Goal: Information Seeking & Learning: Learn about a topic

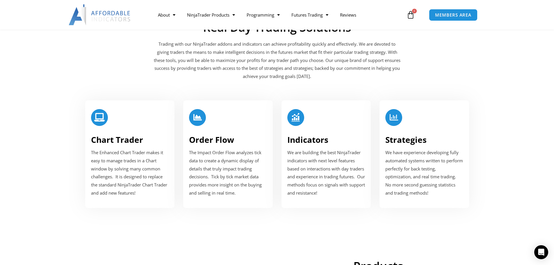
scroll to position [678, 0]
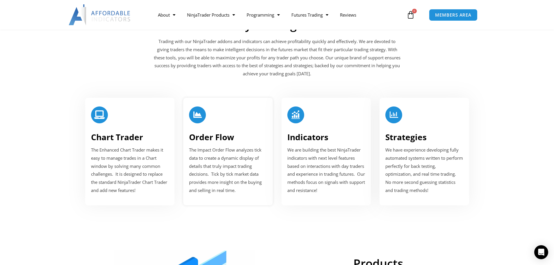
click at [213, 137] on link "Order Flow" at bounding box center [211, 136] width 45 height 11
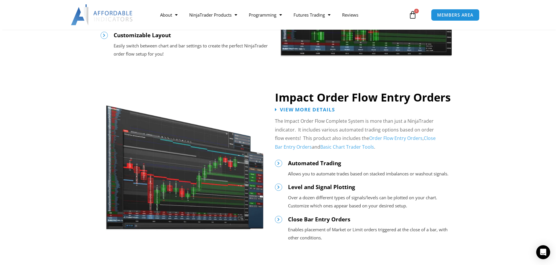
scroll to position [581, 0]
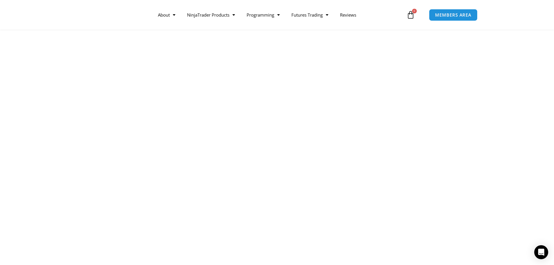
scroll to position [678, 0]
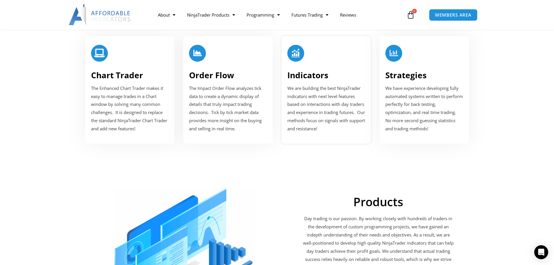
click at [304, 76] on link "Indicators" at bounding box center [307, 74] width 41 height 11
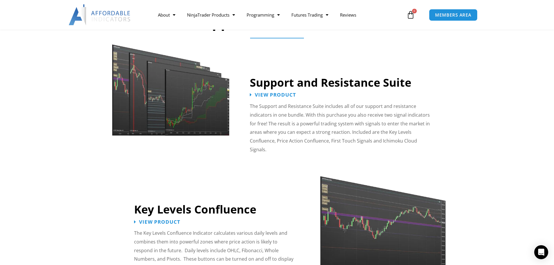
scroll to position [485, 0]
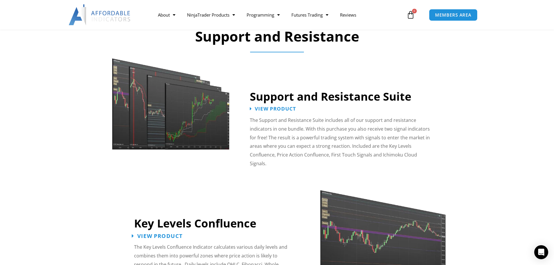
click at [163, 233] on span "View Product" at bounding box center [159, 236] width 45 height 6
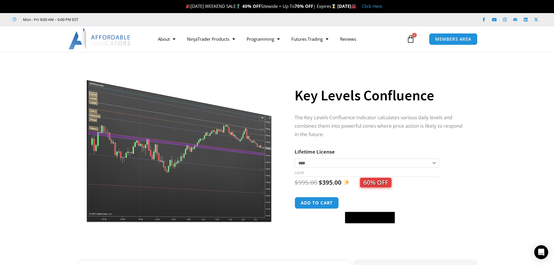
click at [434, 163] on select "**********" at bounding box center [367, 162] width 144 height 9
click at [511, 167] on section "**********" at bounding box center [277, 159] width 554 height 203
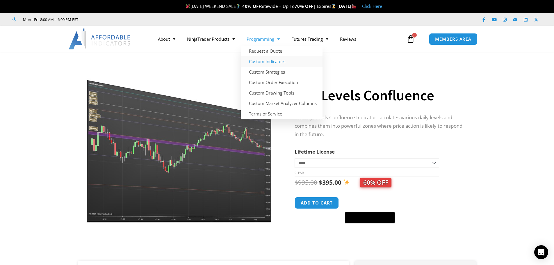
click at [275, 63] on link "Custom Indicators" at bounding box center [282, 61] width 82 height 10
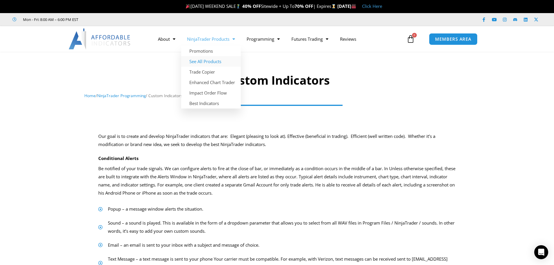
click at [203, 64] on link "See All Products" at bounding box center [211, 61] width 60 height 10
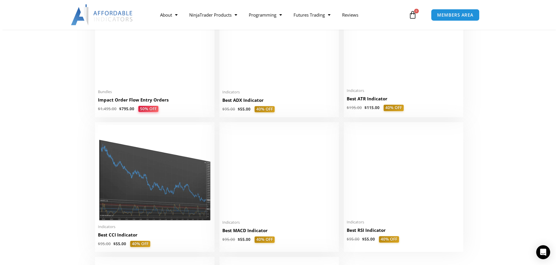
scroll to position [886, 0]
